Goal: Task Accomplishment & Management: Manage account settings

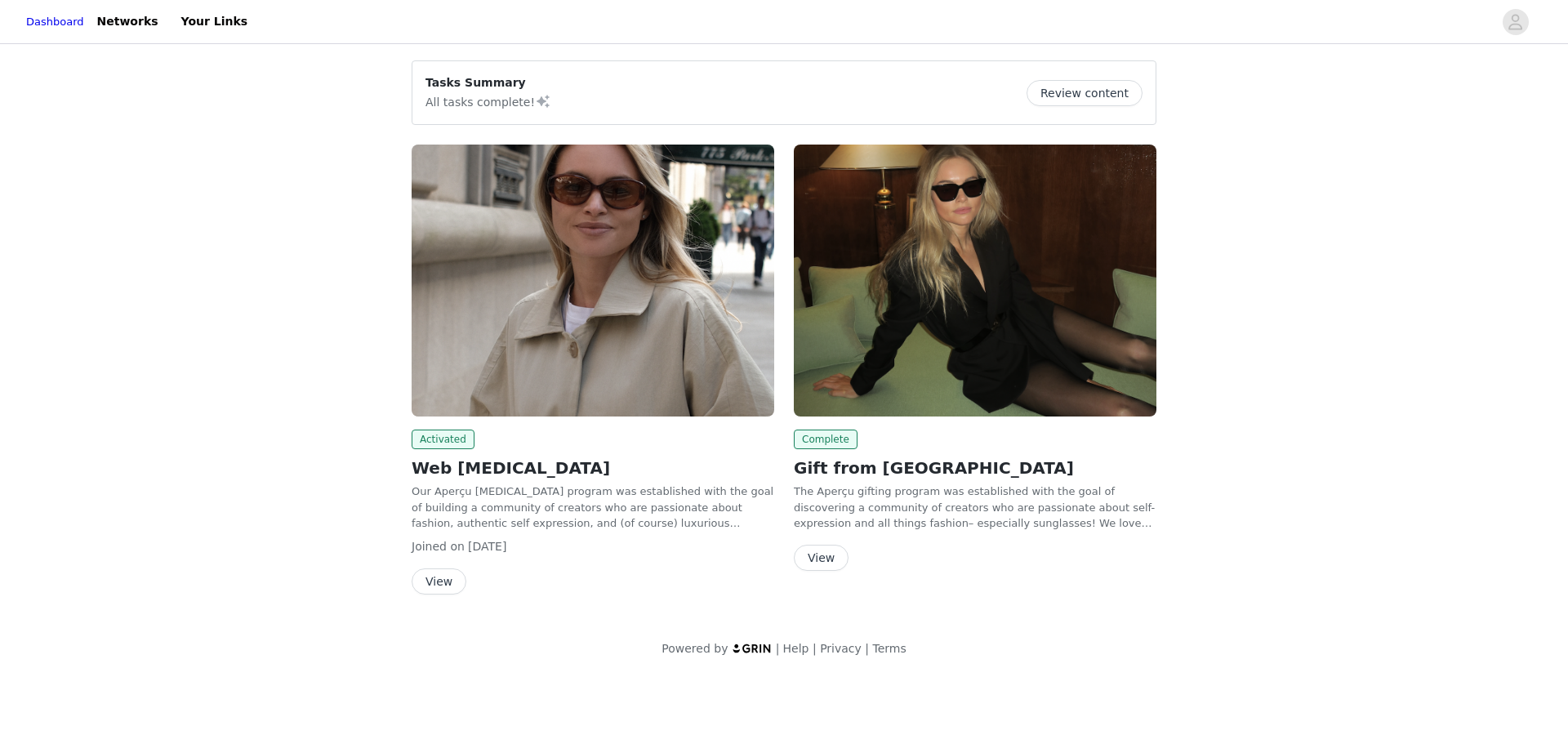
click at [431, 586] on button "View" at bounding box center [439, 582] width 55 height 26
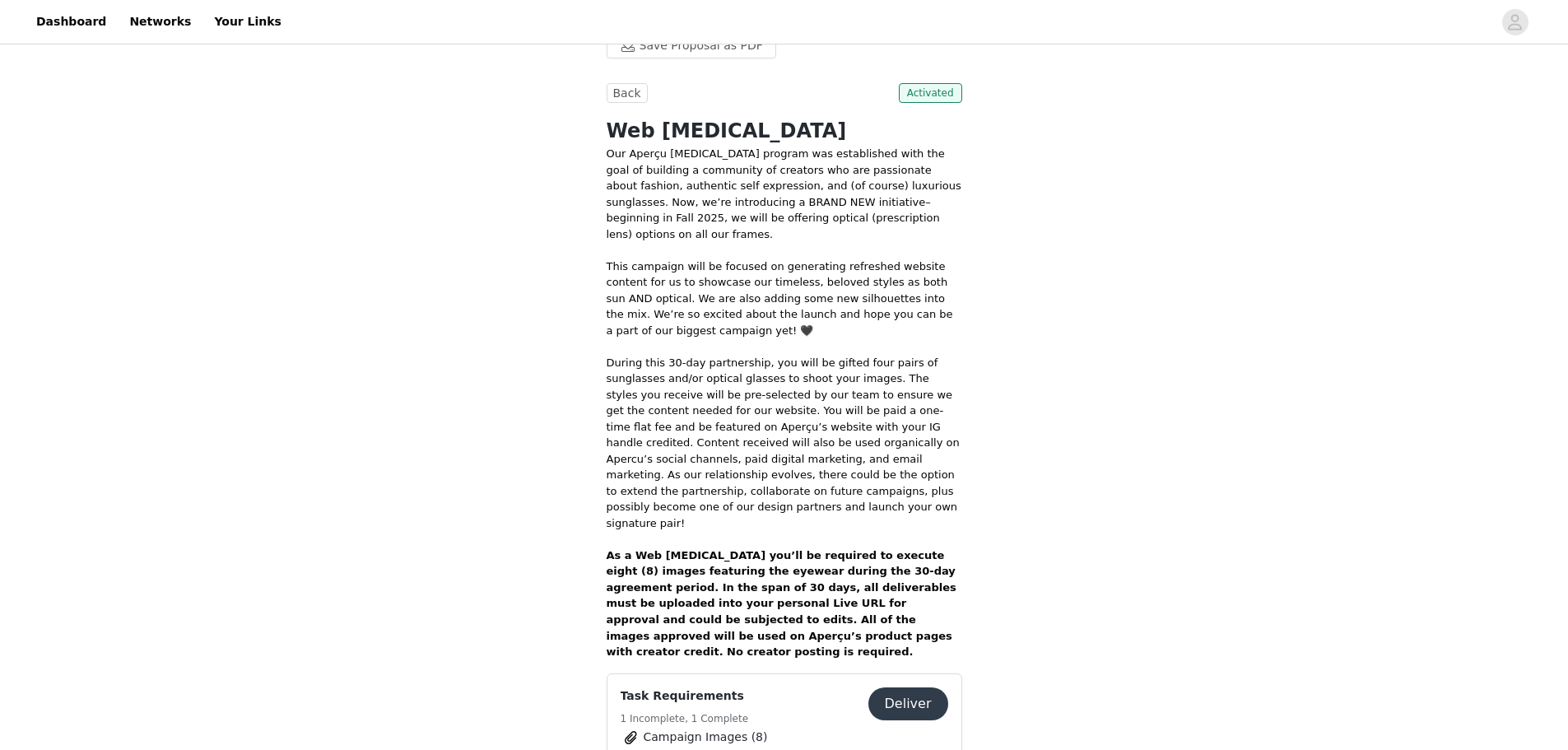
scroll to position [494, 0]
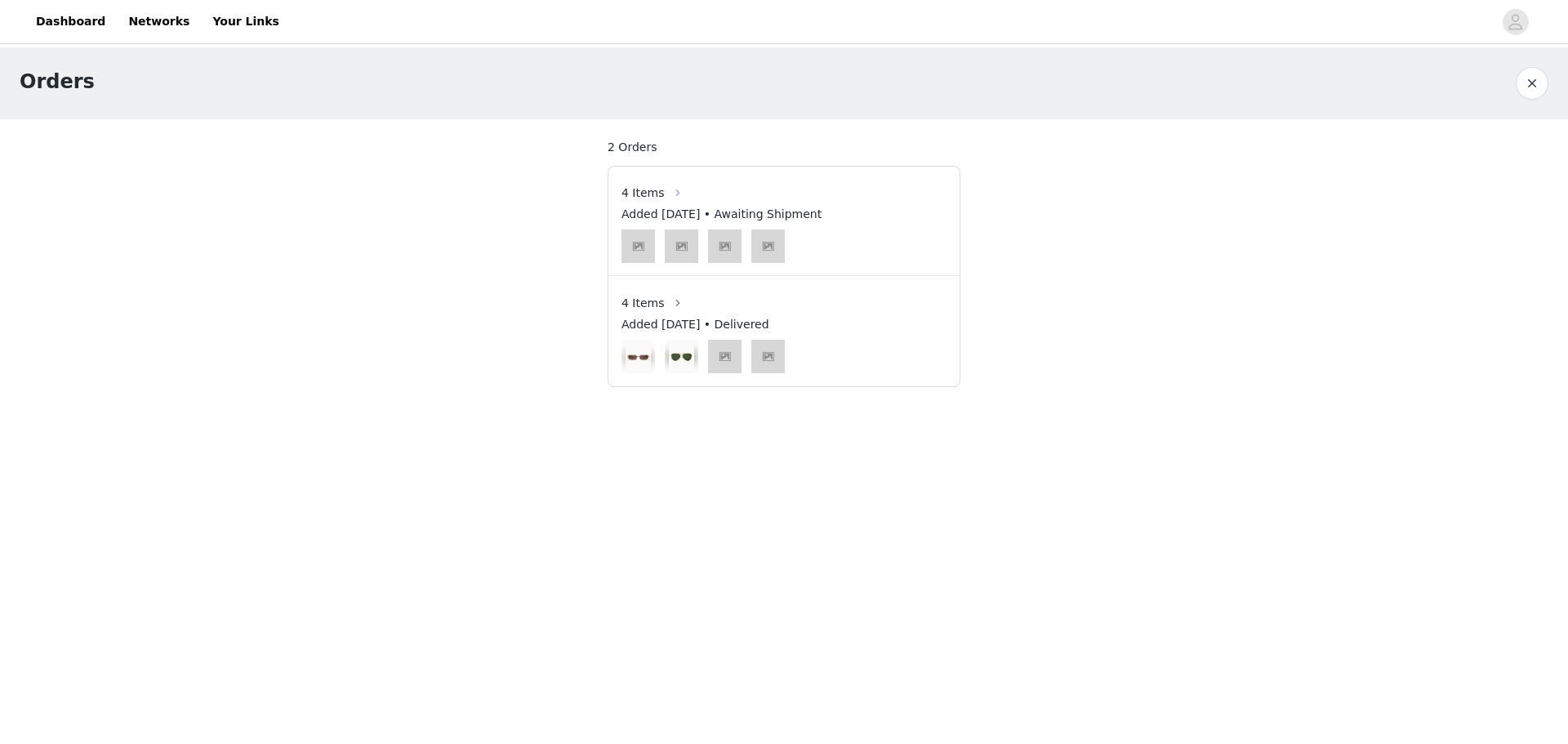
click at [665, 195] on button "button" at bounding box center [678, 193] width 26 height 26
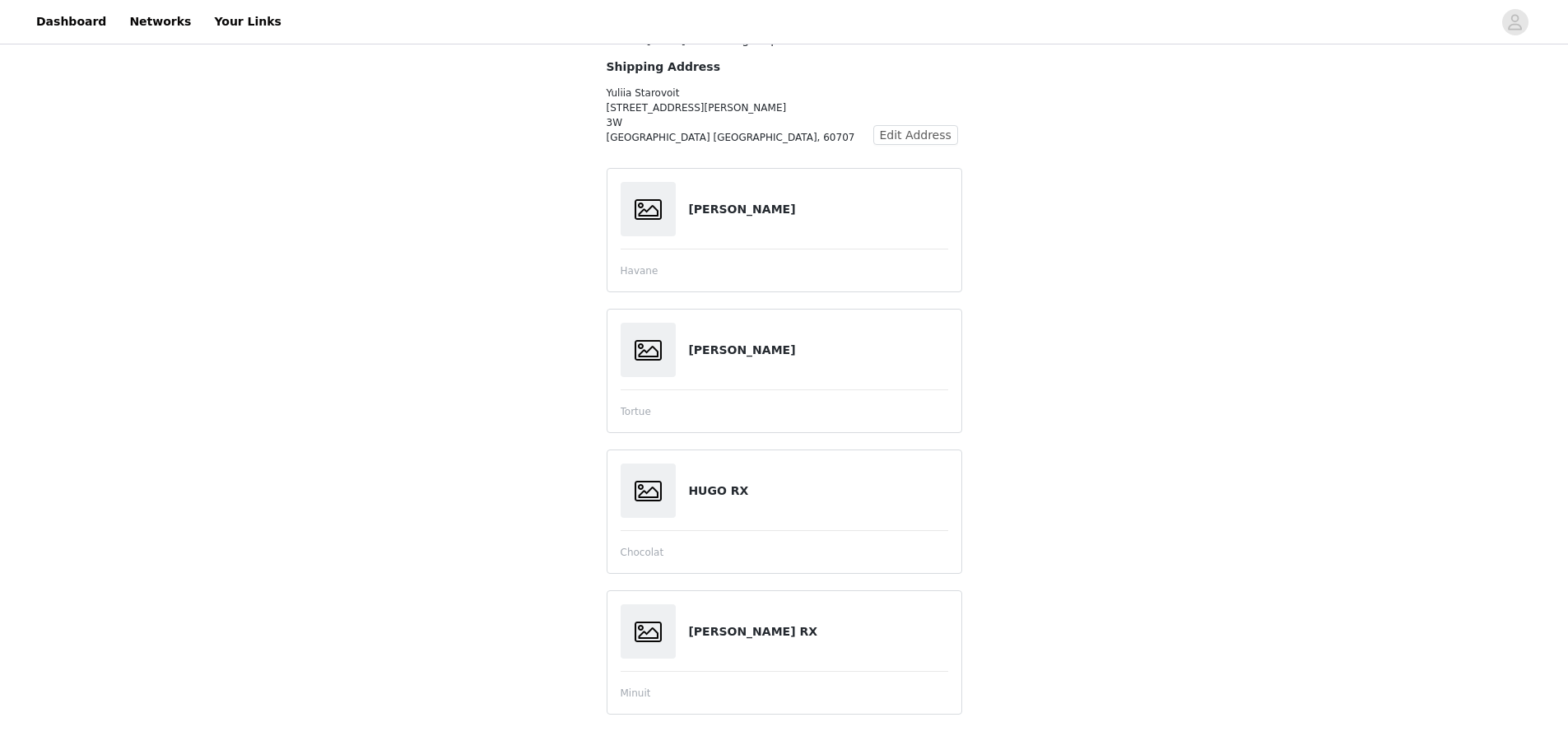
scroll to position [110, 0]
drag, startPoint x: 767, startPoint y: 198, endPoint x: 679, endPoint y: 207, distance: 88.5
click at [679, 207] on div "[PERSON_NAME]" at bounding box center [784, 208] width 328 height 55
copy div "[PERSON_NAME]"
copy h4 "[PERSON_NAME]"
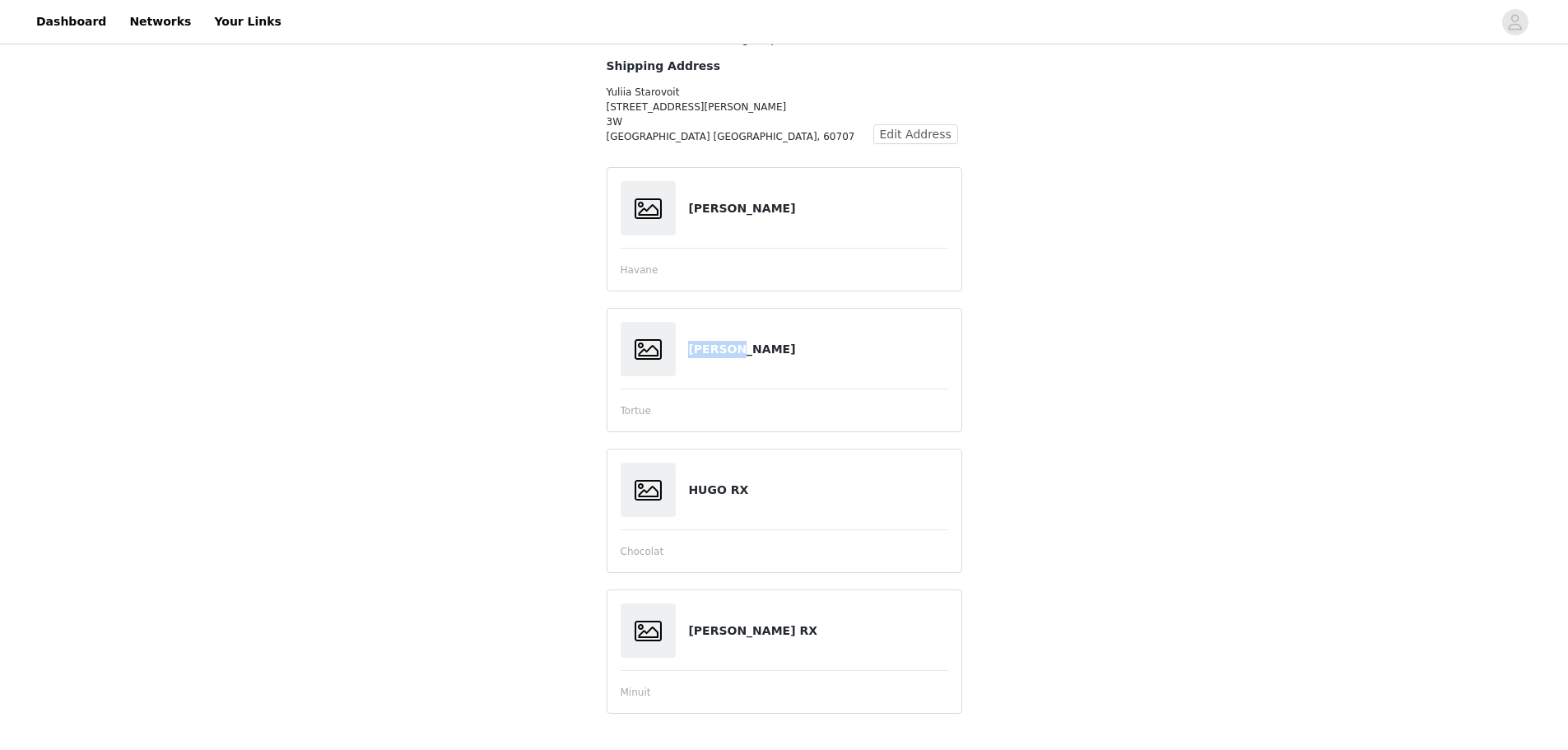
drag, startPoint x: 744, startPoint y: 351, endPoint x: 689, endPoint y: 346, distance: 55.2
click at [689, 346] on h4 "[PERSON_NAME]" at bounding box center [817, 350] width 259 height 18
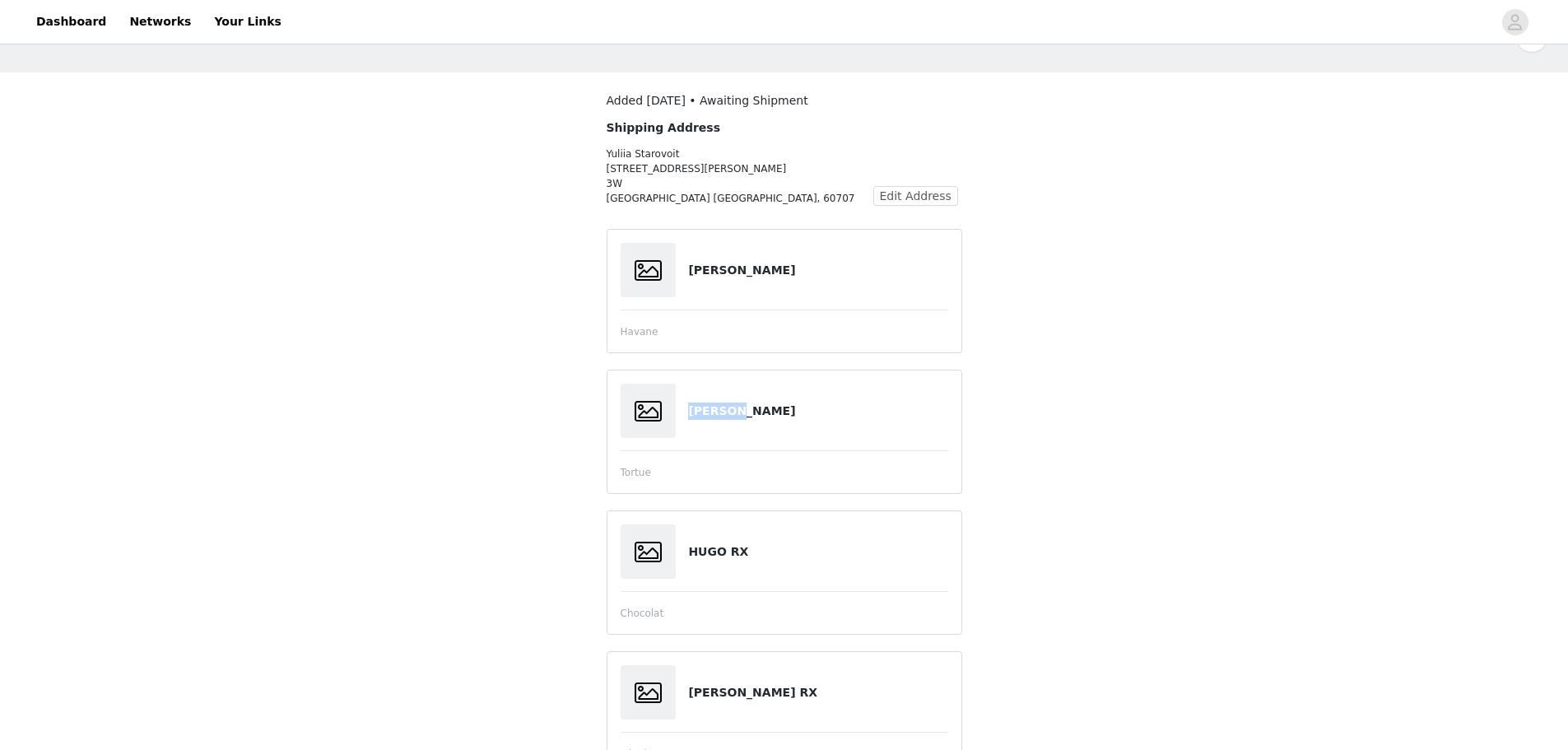
scroll to position [0, 0]
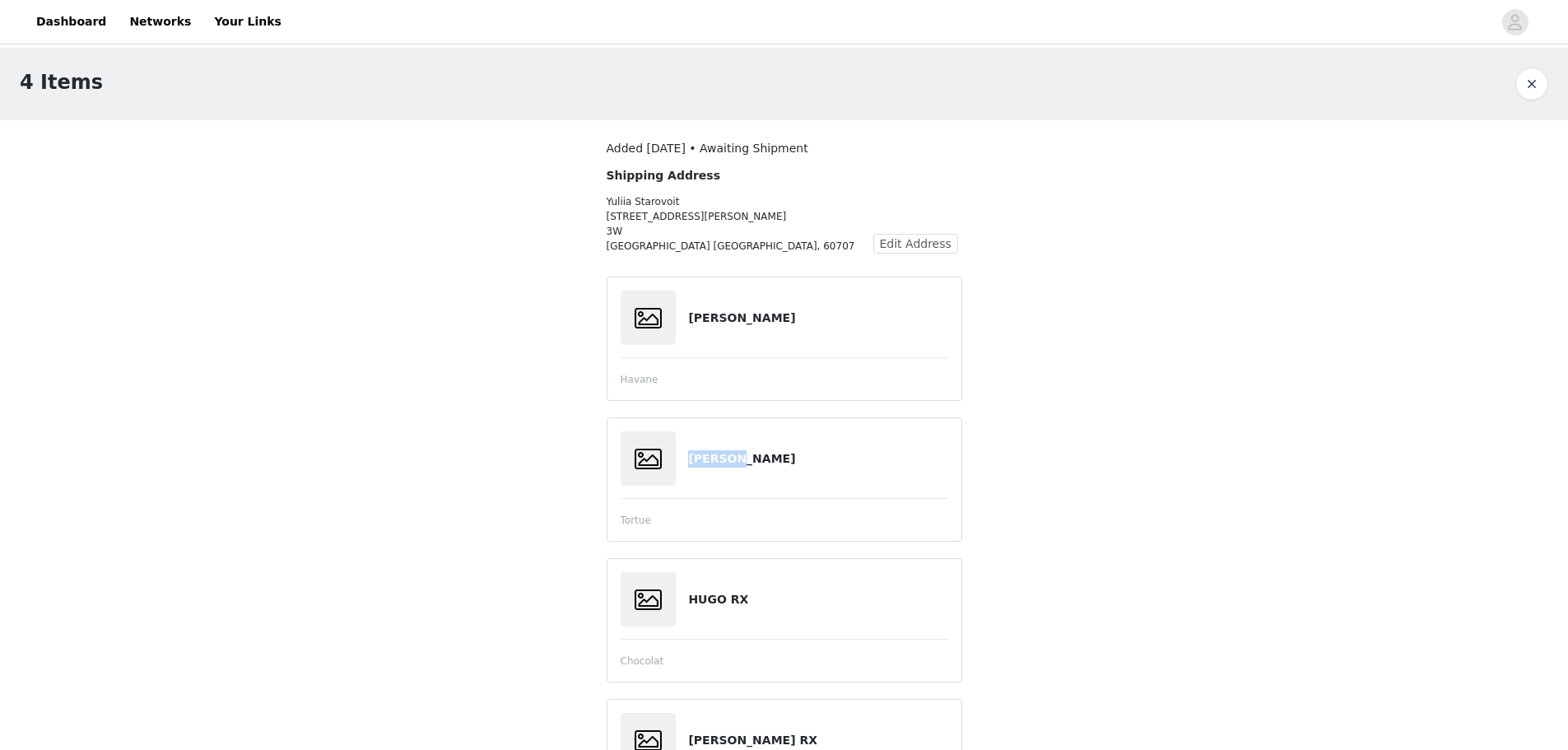
click at [1540, 84] on button "button" at bounding box center [1531, 84] width 33 height 33
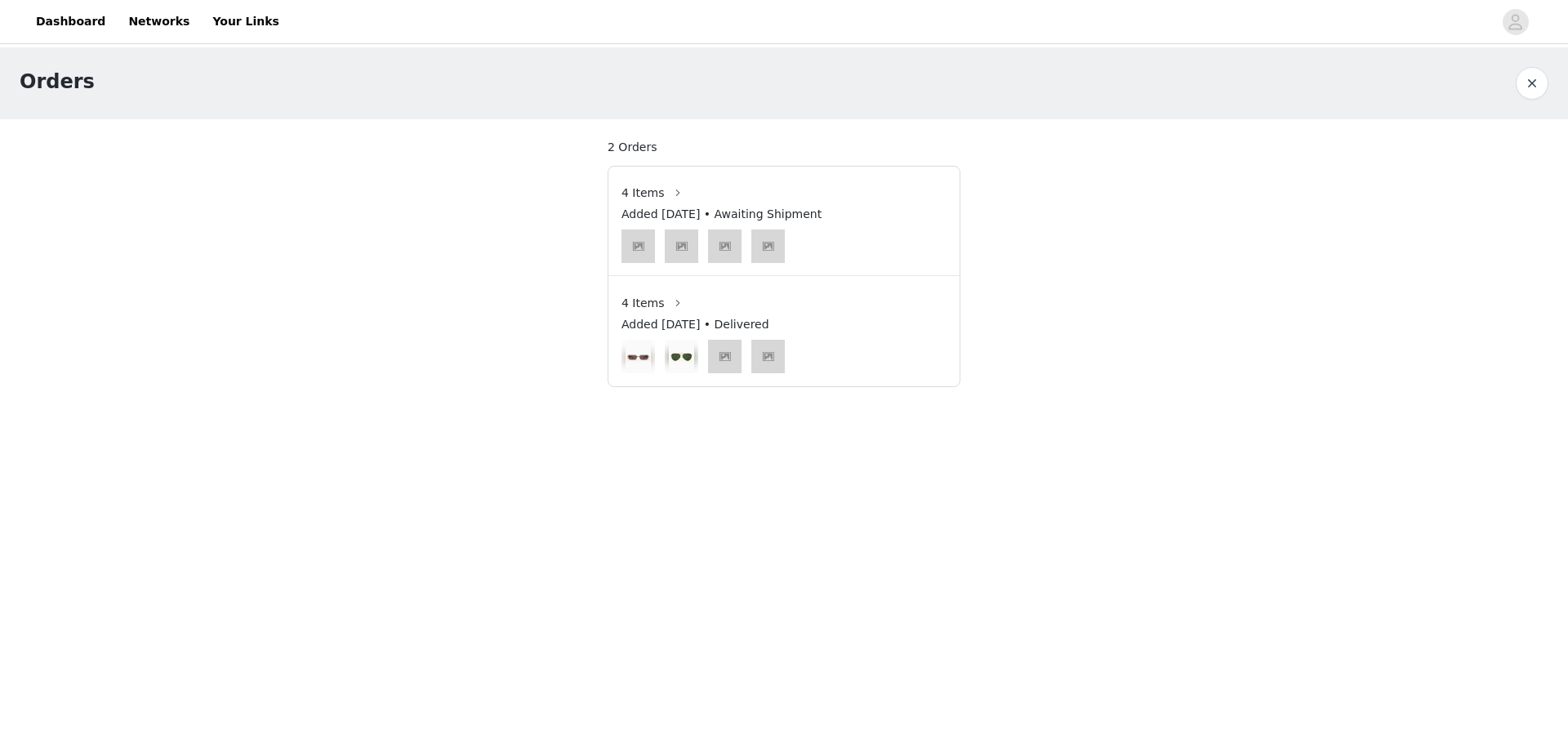
click at [1532, 77] on button "button" at bounding box center [1531, 83] width 32 height 32
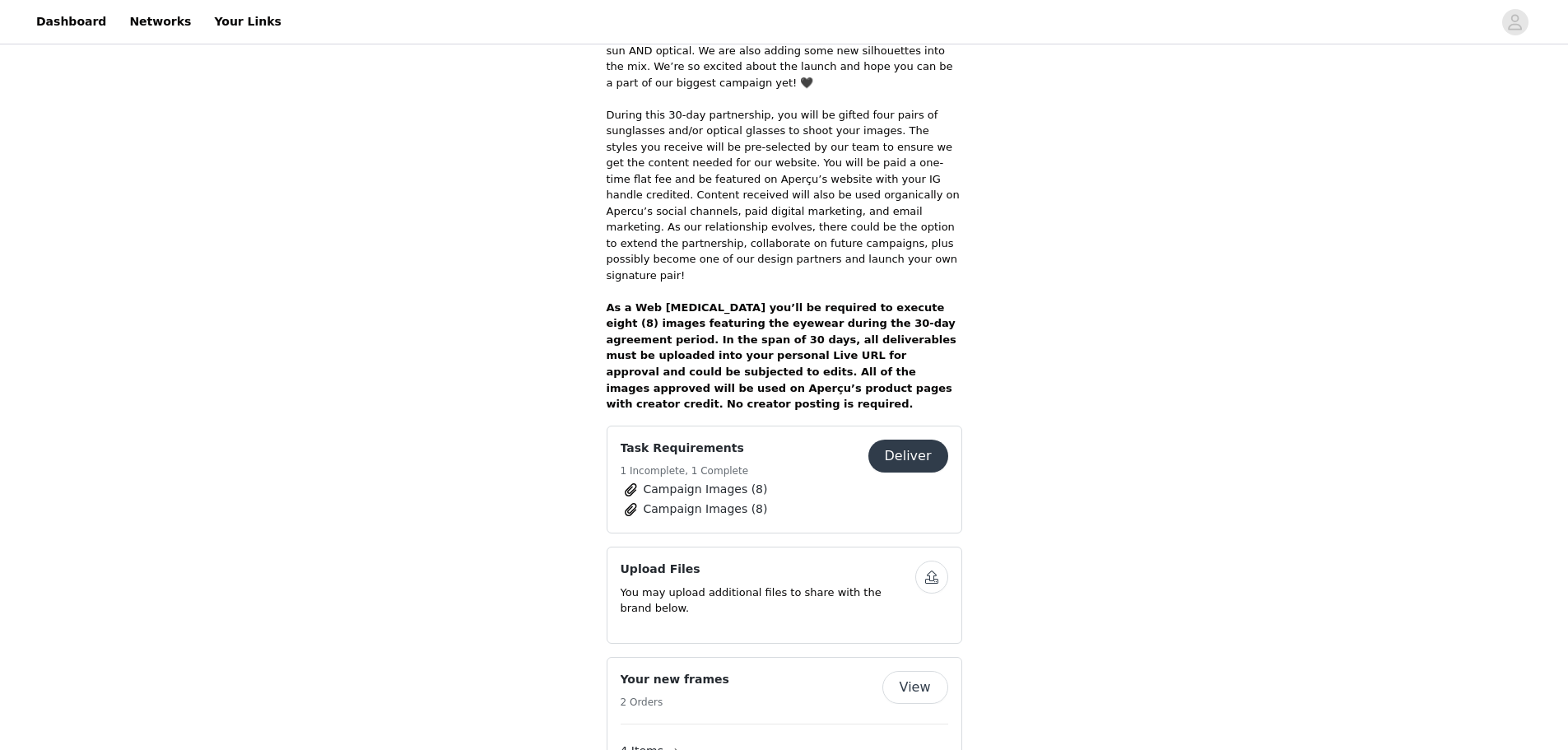
scroll to position [834, 0]
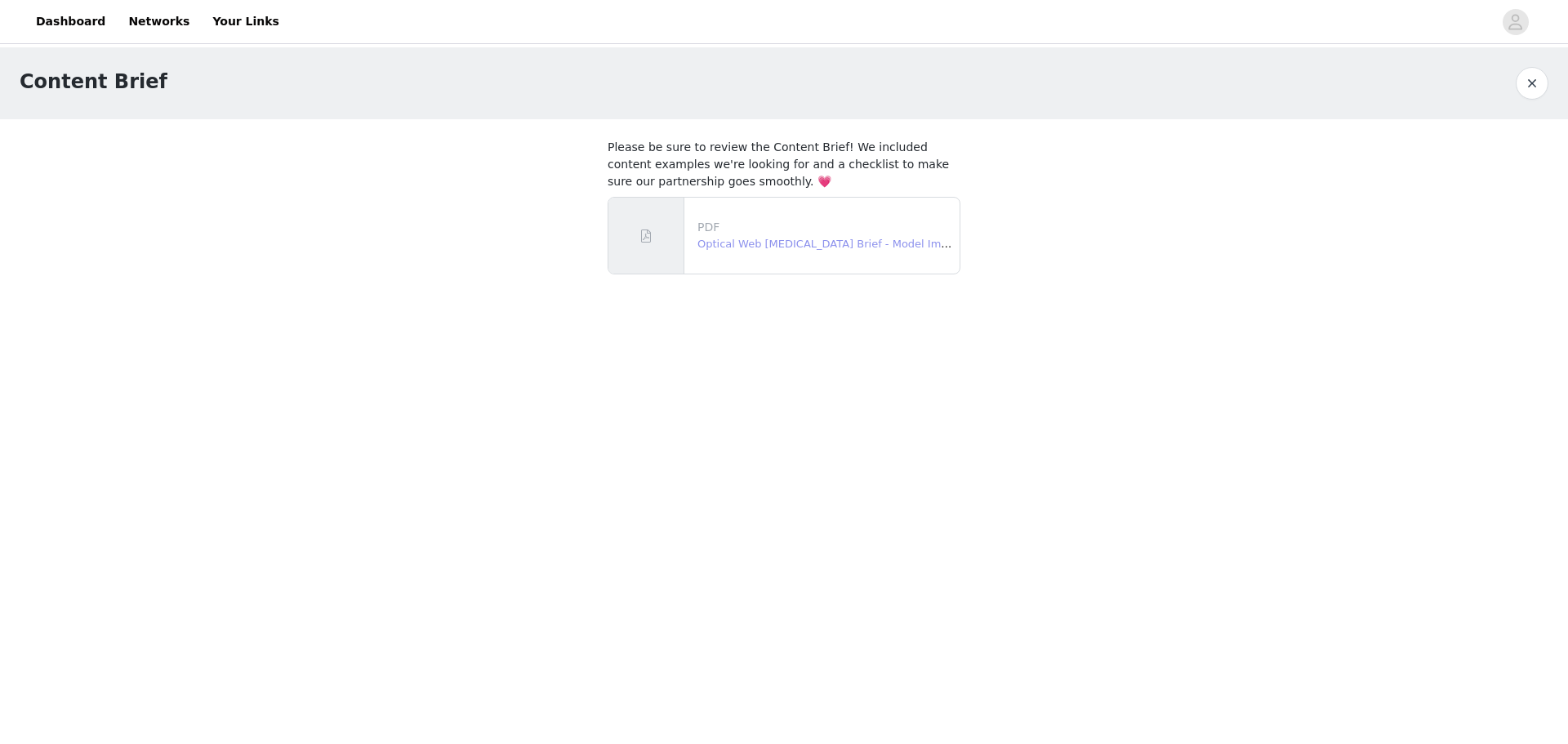
click at [830, 240] on link "Optical Web [MEDICAL_DATA] Brief - Model Images.pdf" at bounding box center [842, 243] width 290 height 12
click at [1519, 76] on button "button" at bounding box center [1531, 83] width 32 height 32
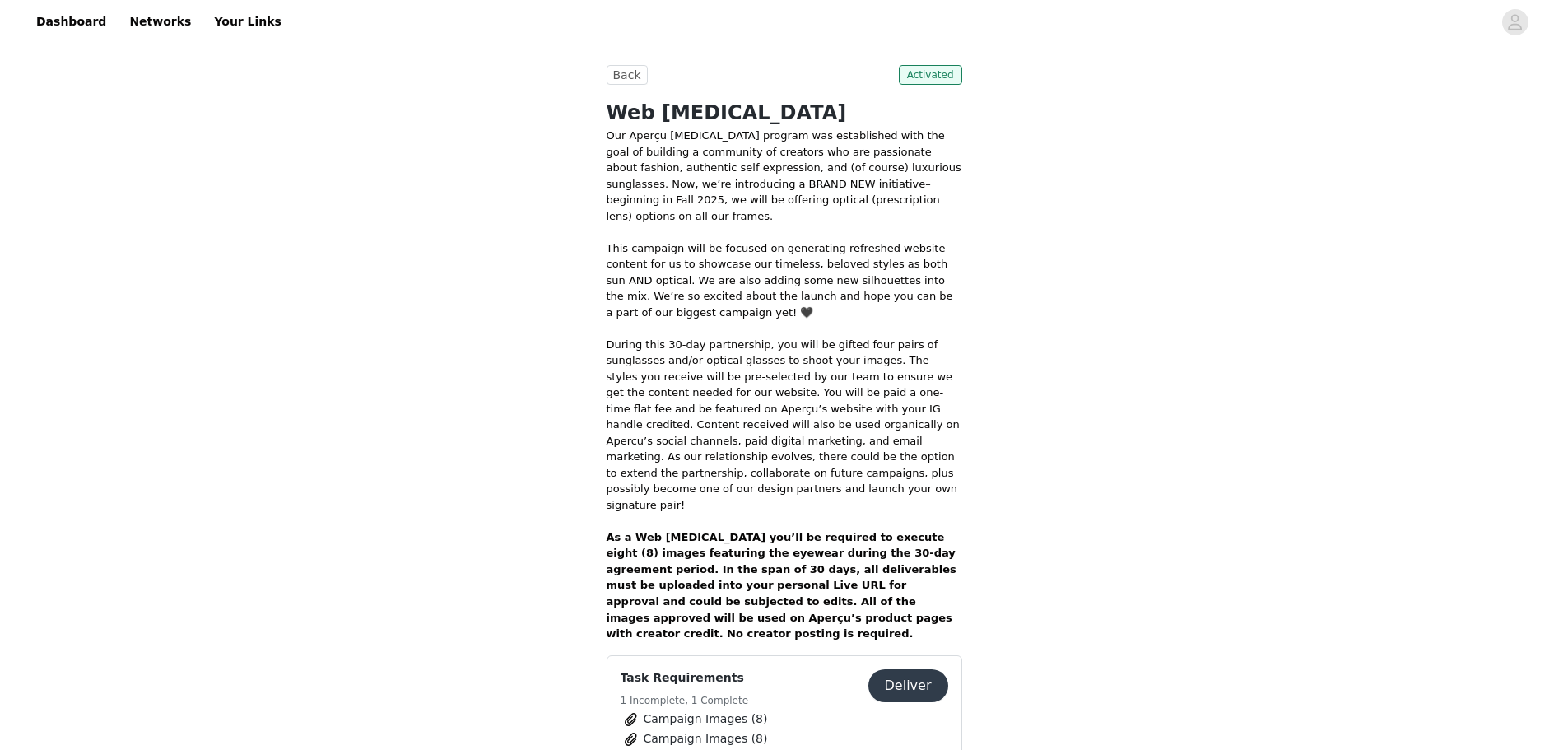
scroll to position [741, 0]
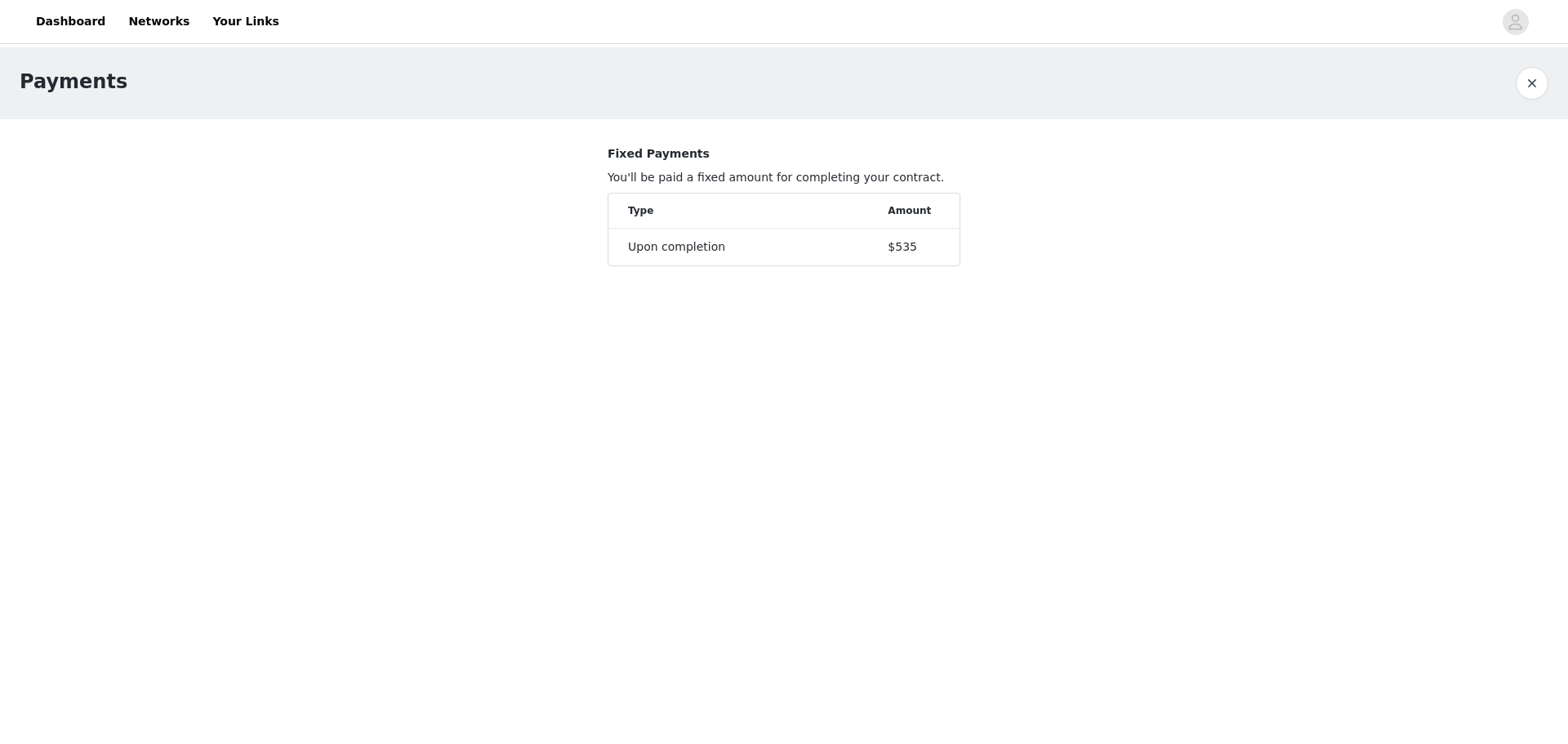
click at [1529, 84] on button "button" at bounding box center [1531, 83] width 32 height 32
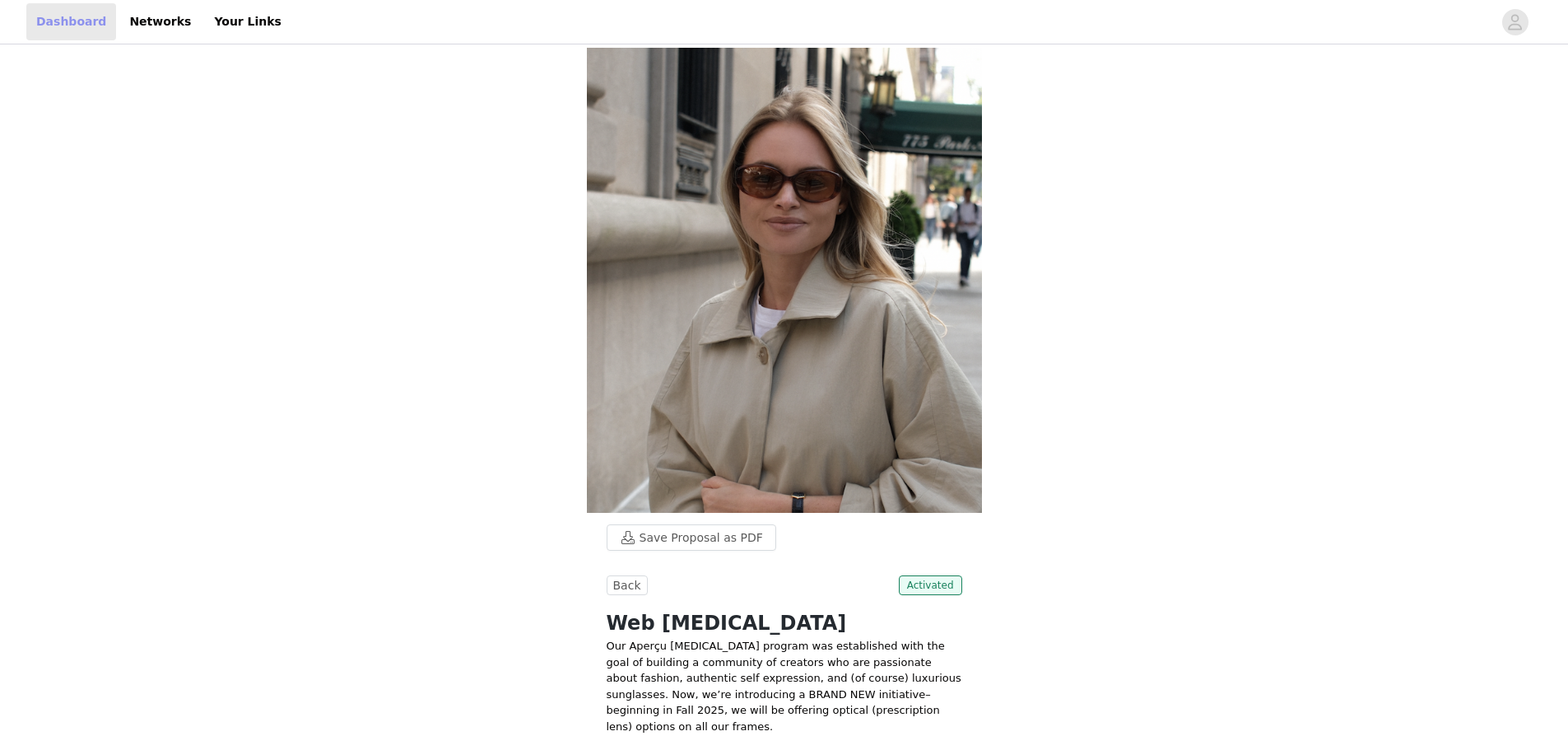
click at [79, 23] on link "Dashboard" at bounding box center [71, 22] width 90 height 37
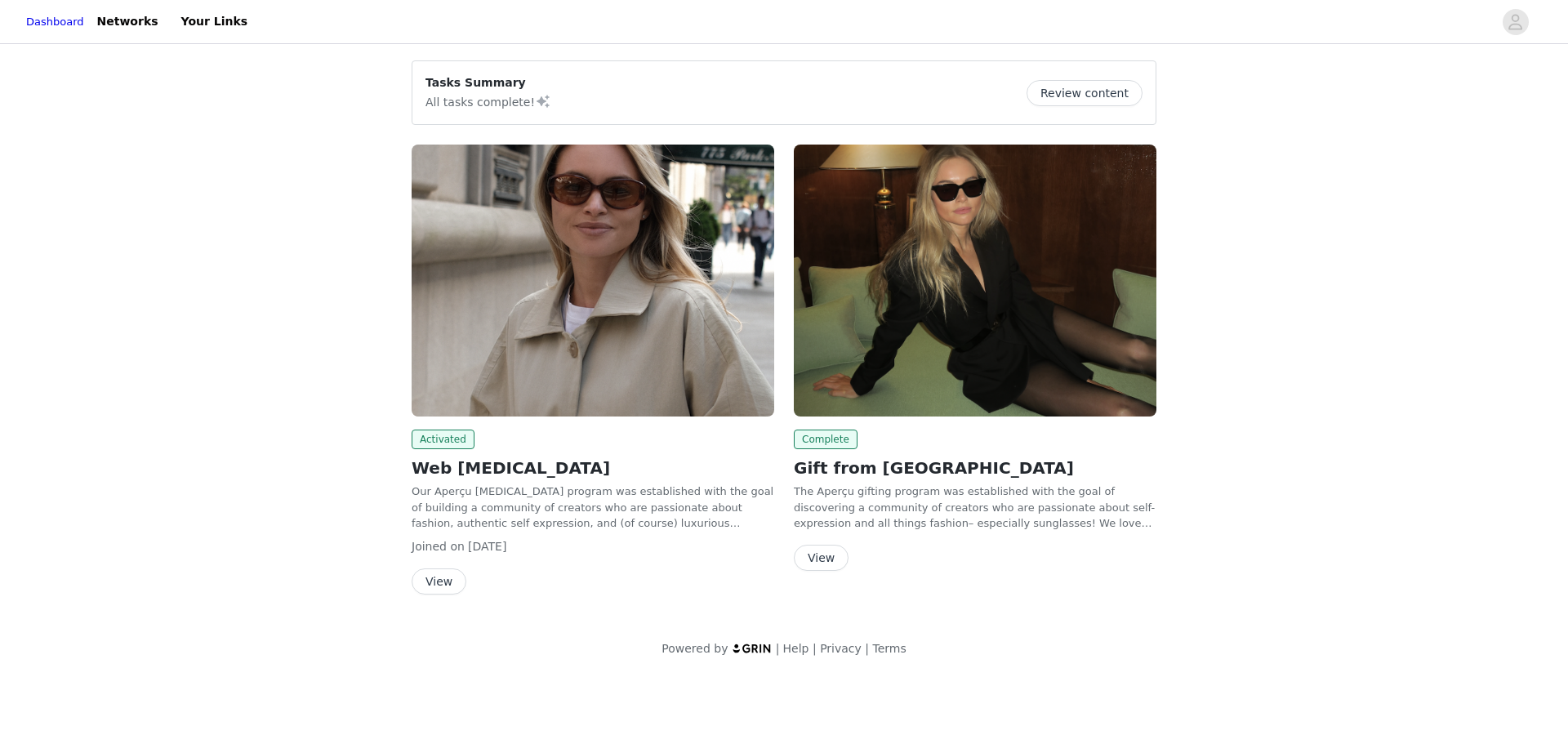
click at [441, 572] on button "View" at bounding box center [439, 582] width 55 height 26
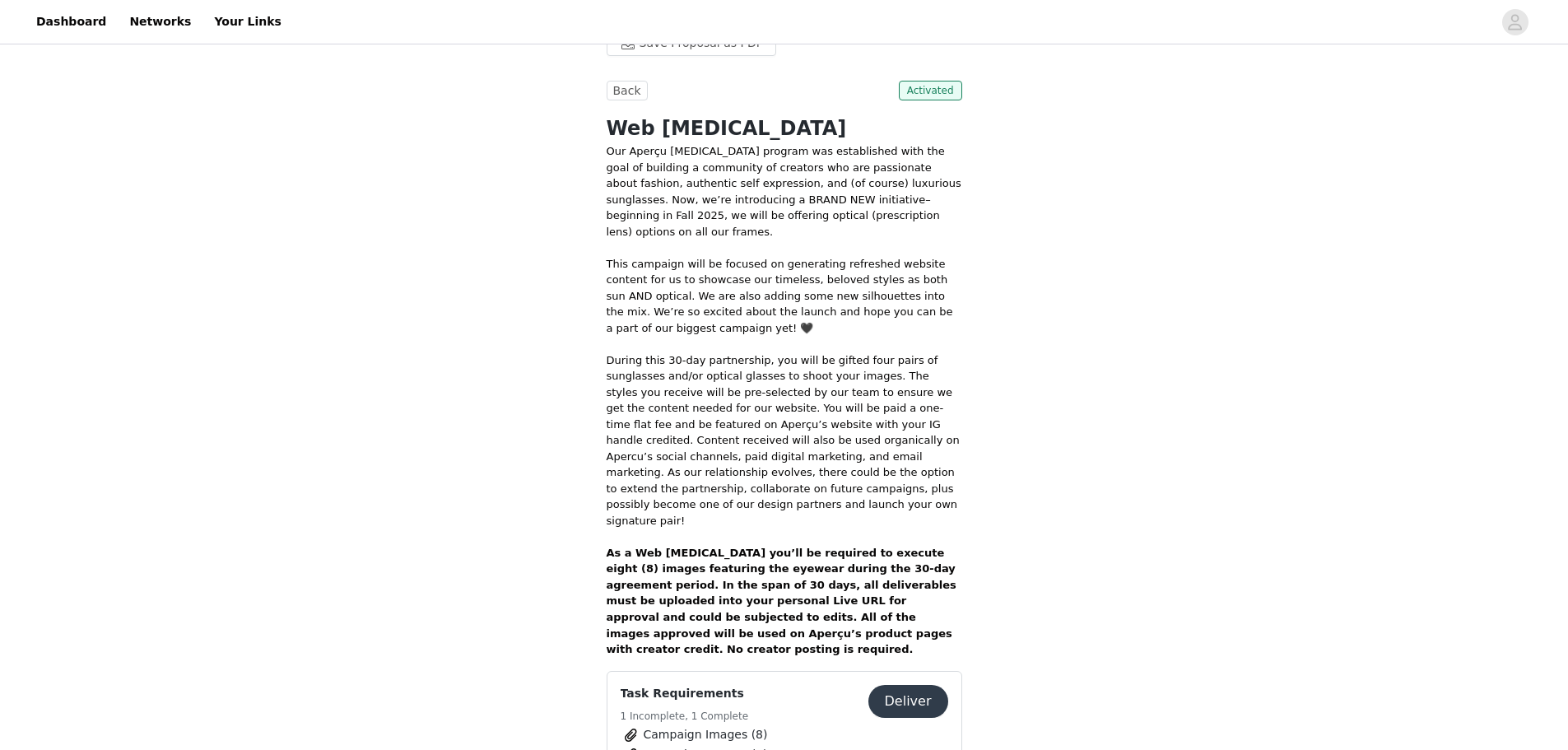
scroll to position [176, 0]
